Goal: Check status: Check status

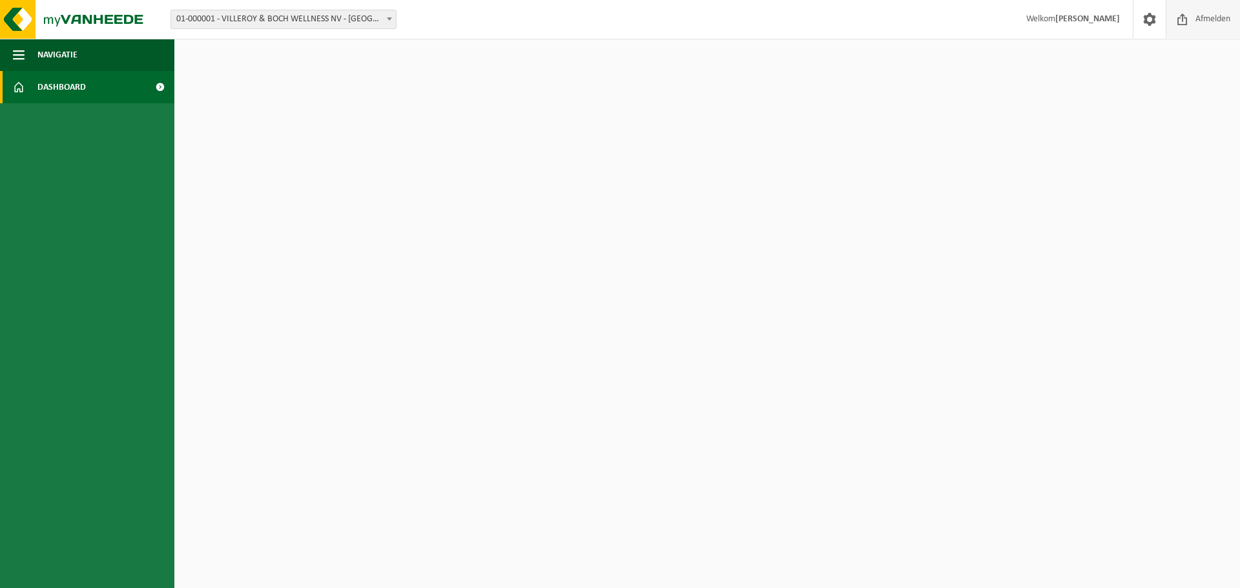
click at [1206, 19] on span "Afmelden" at bounding box center [1212, 19] width 41 height 38
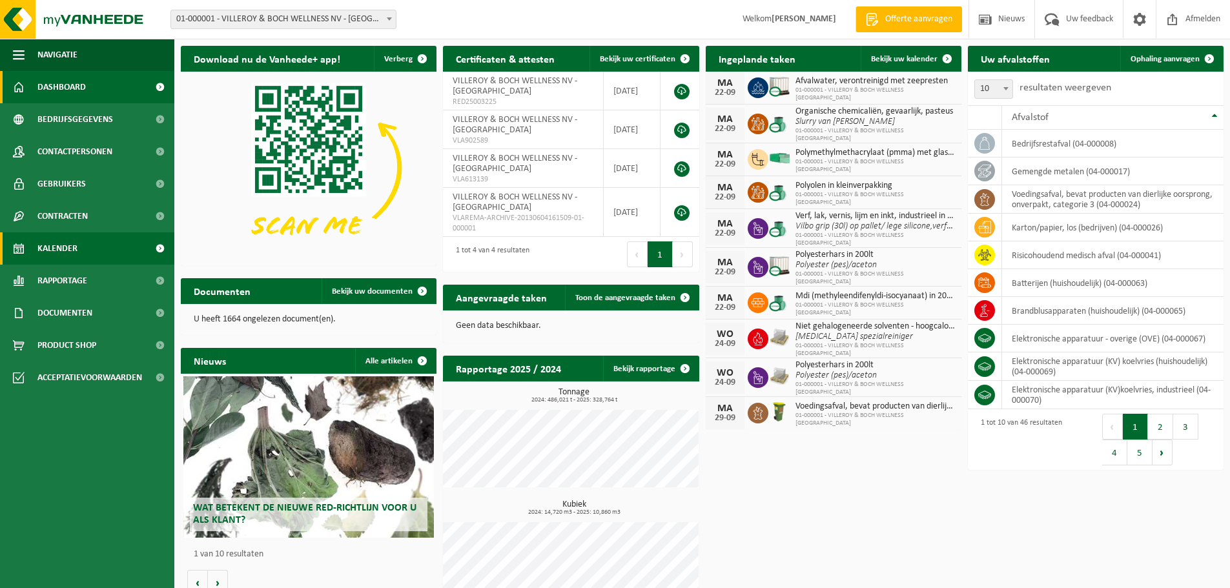
click at [68, 241] on span "Kalender" at bounding box center [57, 248] width 40 height 32
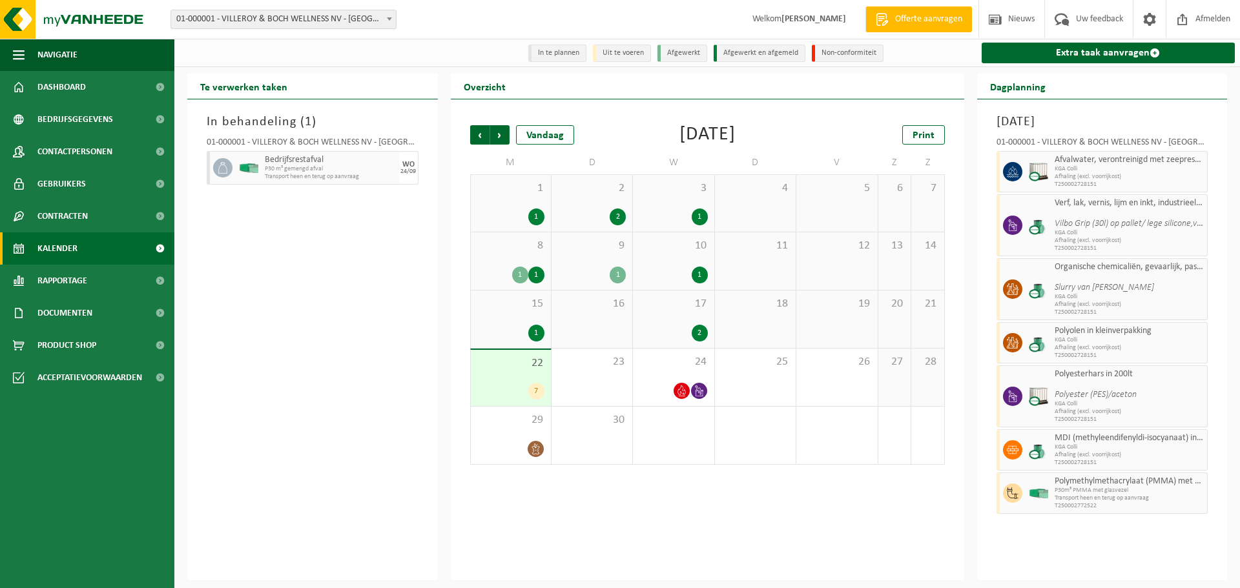
click at [528, 377] on div "22 7" at bounding box center [511, 378] width 80 height 56
click at [693, 316] on div "17 2" at bounding box center [673, 319] width 81 height 57
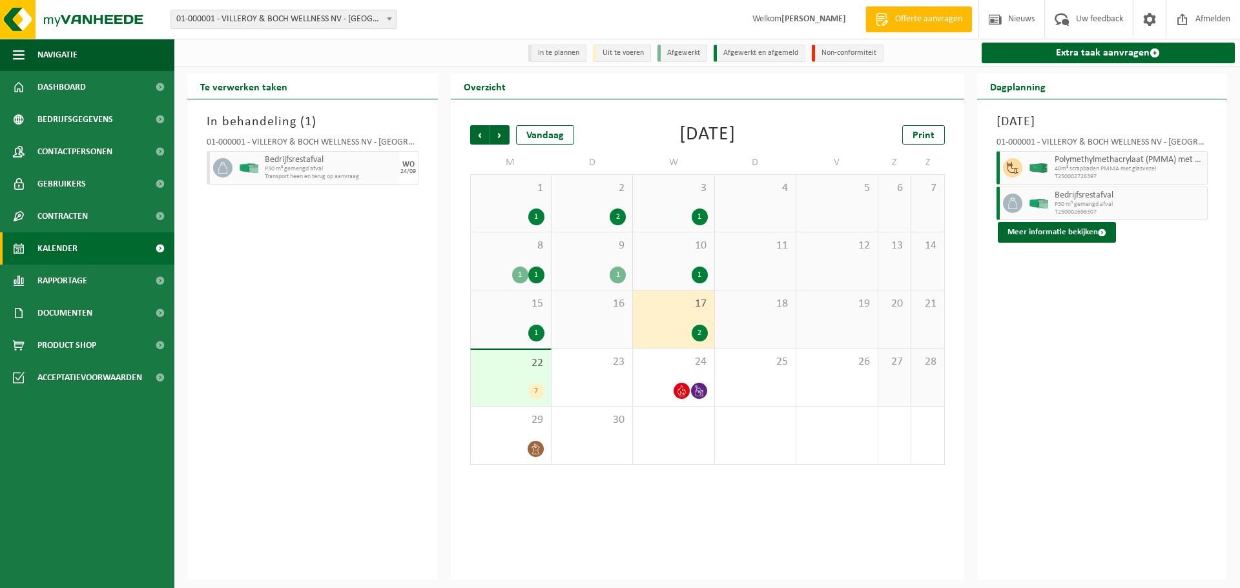
click at [690, 322] on div "17 2" at bounding box center [673, 319] width 81 height 57
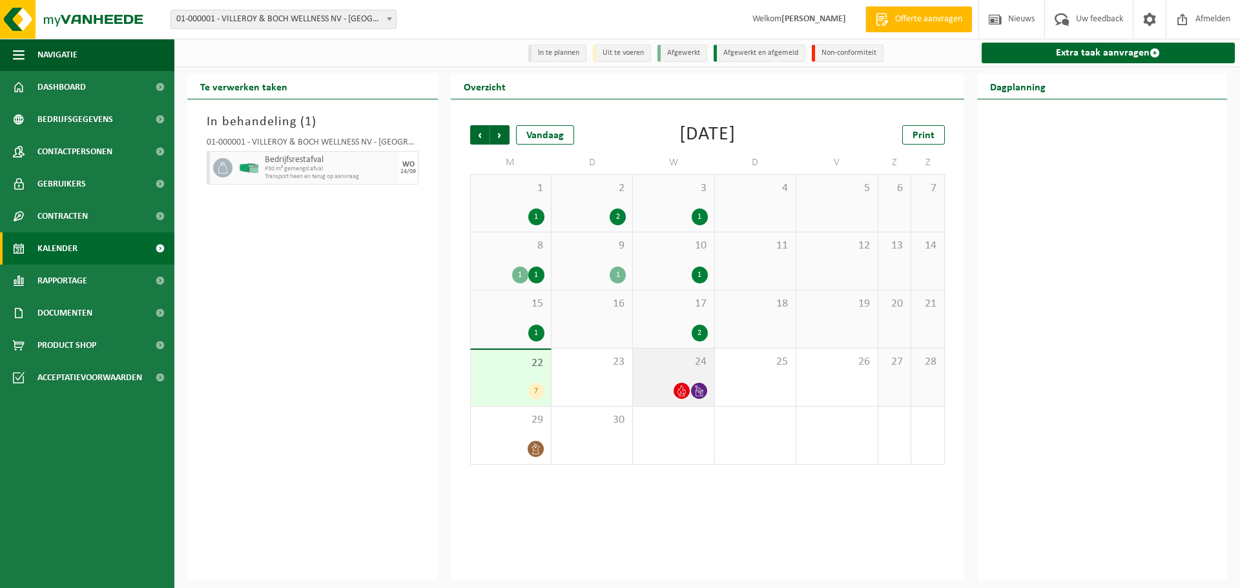
click at [684, 381] on div "24" at bounding box center [673, 377] width 81 height 57
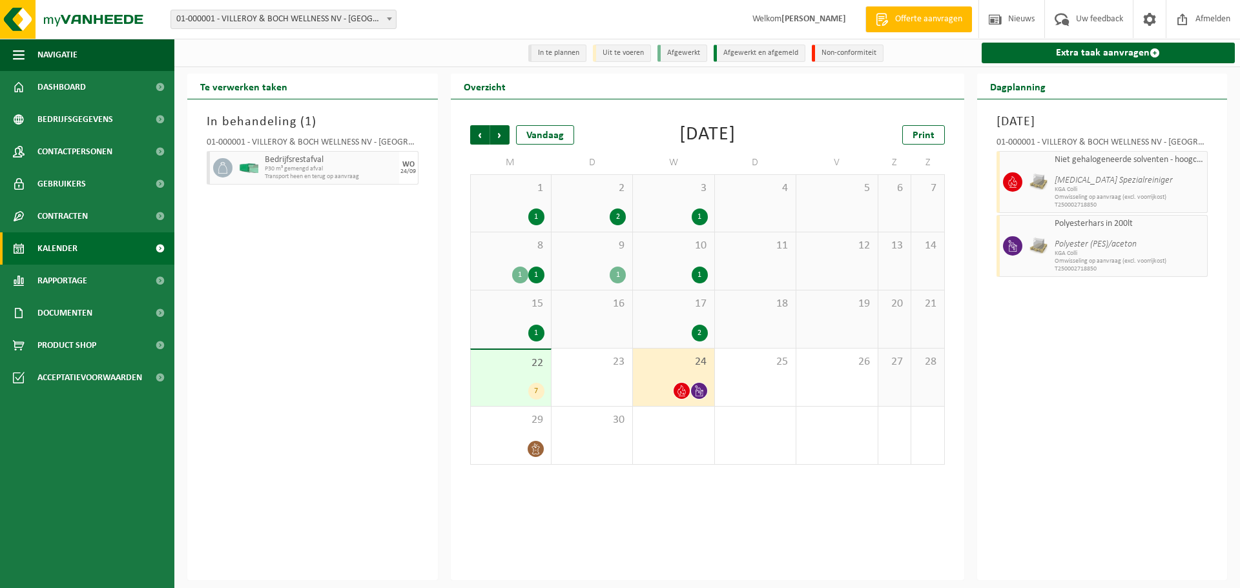
click at [524, 385] on div "7" at bounding box center [510, 391] width 67 height 17
